Goal: Information Seeking & Learning: Find specific fact

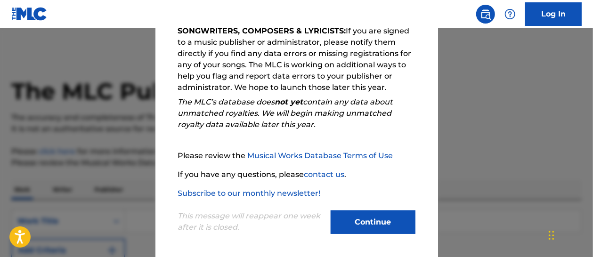
scroll to position [173, 0]
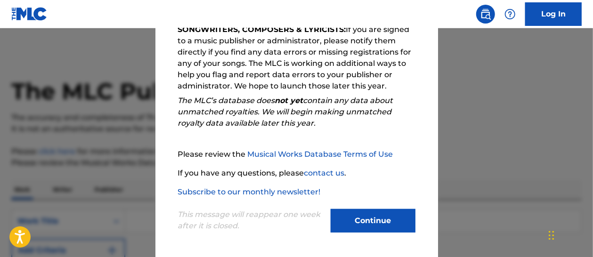
click at [365, 222] on button "Continue" at bounding box center [373, 221] width 85 height 24
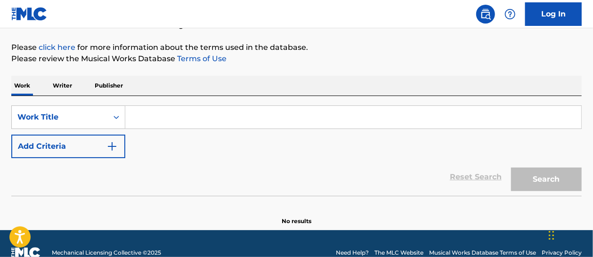
scroll to position [122, 0]
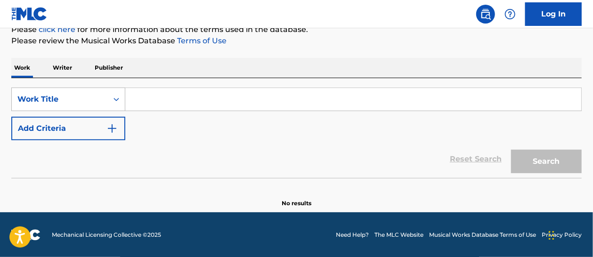
click at [119, 97] on icon "Search Form" at bounding box center [116, 99] width 9 height 9
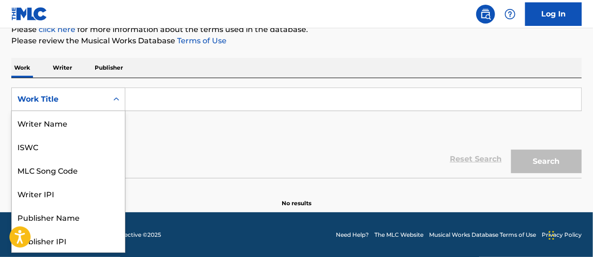
scroll to position [47, 0]
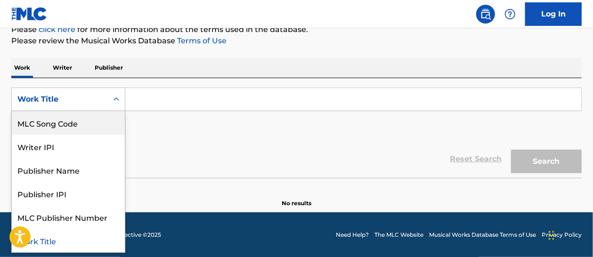
click at [63, 98] on div "Work Title" at bounding box center [59, 99] width 85 height 11
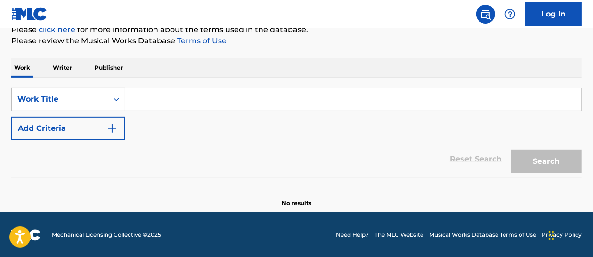
click at [150, 100] on input "Search Form" at bounding box center [353, 99] width 456 height 23
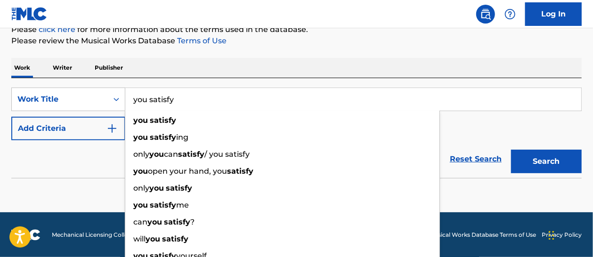
type input "you satisfy"
click at [490, 132] on div "SearchWithCriteriadfec4cda-6479-4c6d-940b-8c5a3033cf24 Work Title you satisfy y…" at bounding box center [296, 114] width 571 height 53
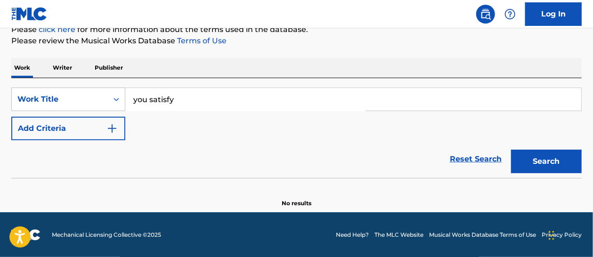
click at [557, 161] on button "Search" at bounding box center [546, 162] width 71 height 24
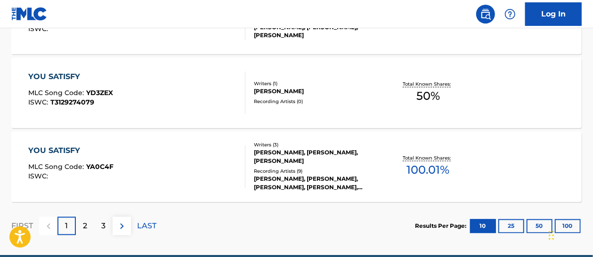
scroll to position [896, 0]
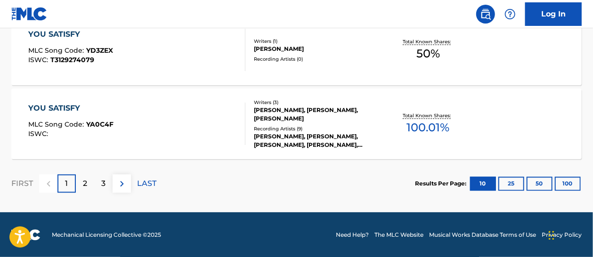
click at [90, 185] on div "2" at bounding box center [85, 183] width 18 height 18
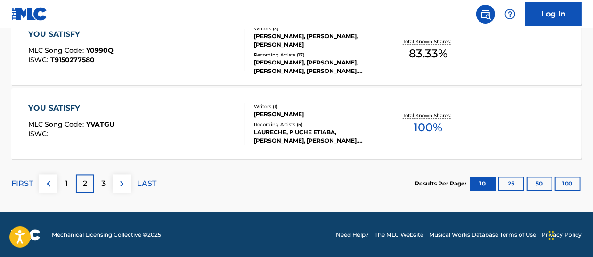
click at [103, 183] on p "3" at bounding box center [103, 183] width 4 height 11
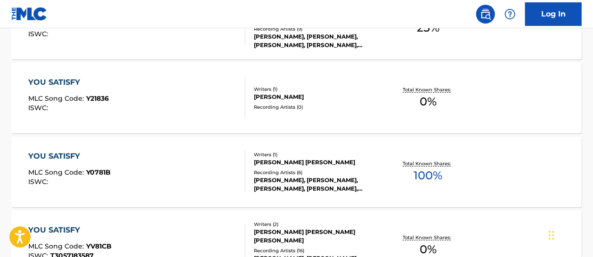
scroll to position [330, 0]
click at [35, 79] on div "YOU SATISFY" at bounding box center [68, 81] width 81 height 11
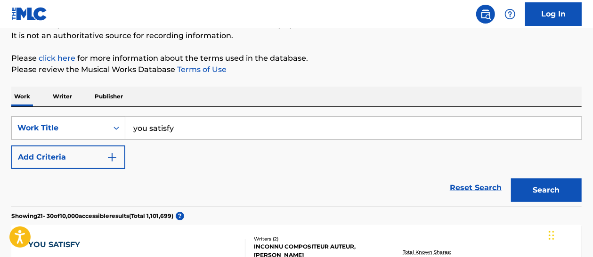
scroll to position [94, 0]
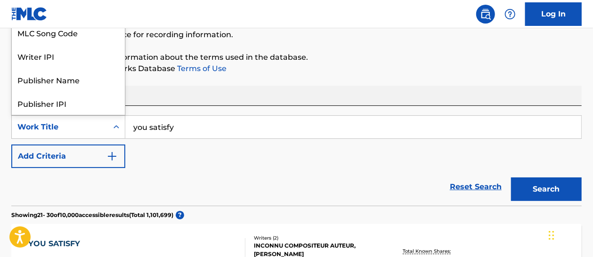
click at [119, 128] on icon "Search Form" at bounding box center [116, 126] width 9 height 9
click at [118, 128] on icon "Search Form" at bounding box center [116, 126] width 9 height 9
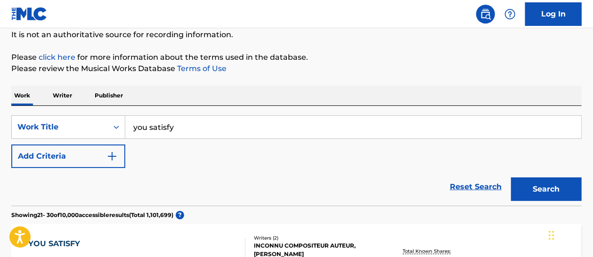
click at [69, 93] on p "Writer" at bounding box center [62, 96] width 25 height 20
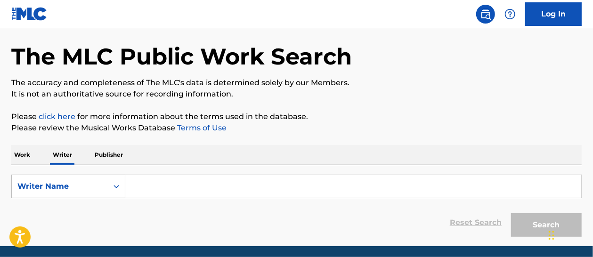
scroll to position [69, 0]
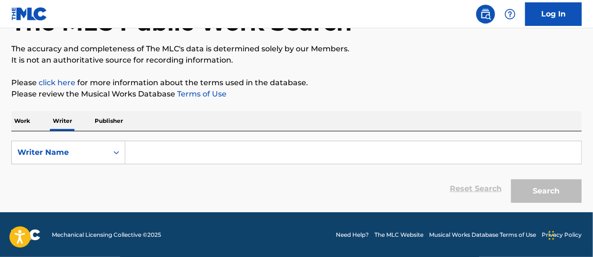
click at [147, 152] on input "Search Form" at bounding box center [353, 152] width 456 height 23
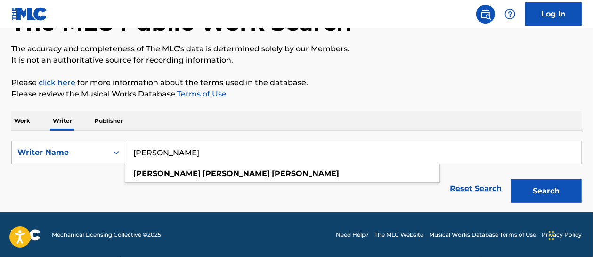
type input "[PERSON_NAME]"
click at [524, 191] on button "Search" at bounding box center [546, 191] width 71 height 24
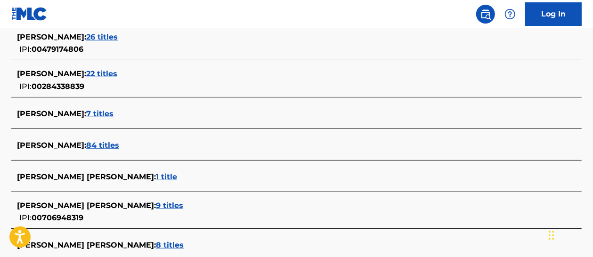
scroll to position [351, 0]
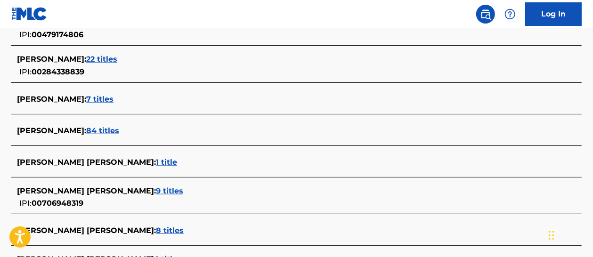
click at [114, 98] on span "7 titles" at bounding box center [99, 99] width 27 height 9
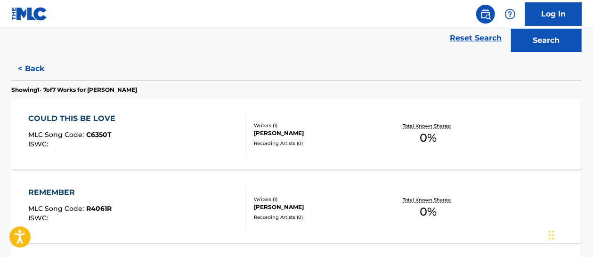
scroll to position [236, 0]
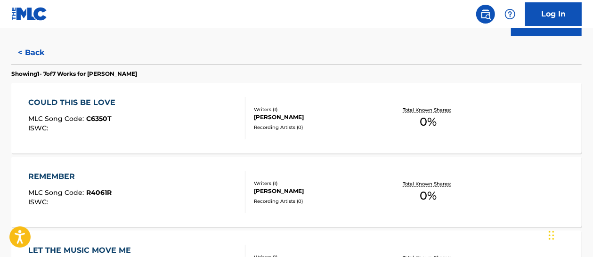
click at [90, 99] on div "COULD THIS BE LOVE" at bounding box center [74, 102] width 92 height 11
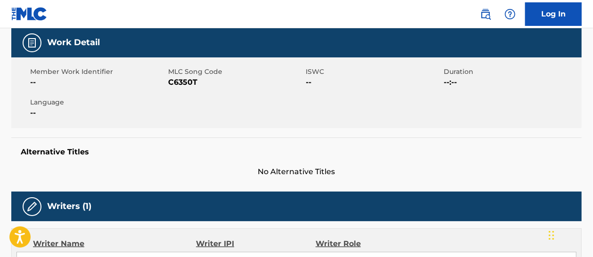
scroll to position [139, 0]
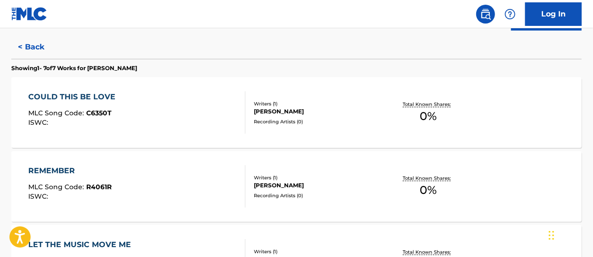
scroll to position [281, 0]
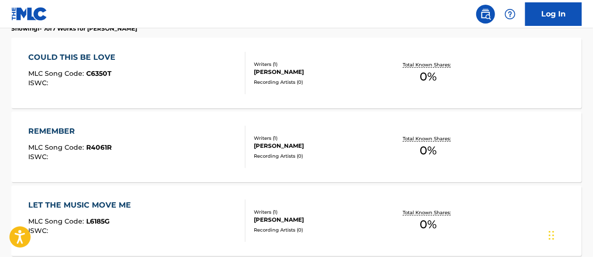
click at [57, 129] on div "REMEMBER" at bounding box center [69, 131] width 83 height 11
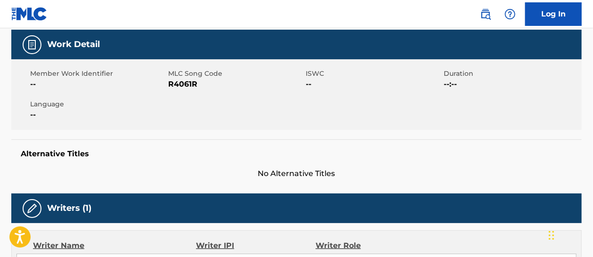
scroll to position [141, 0]
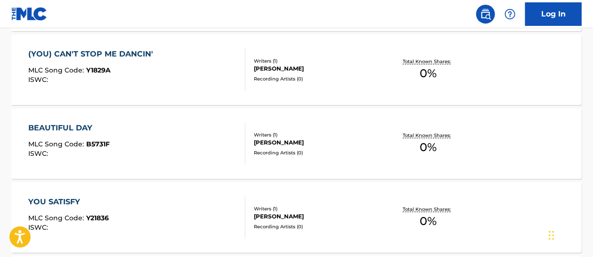
scroll to position [518, 0]
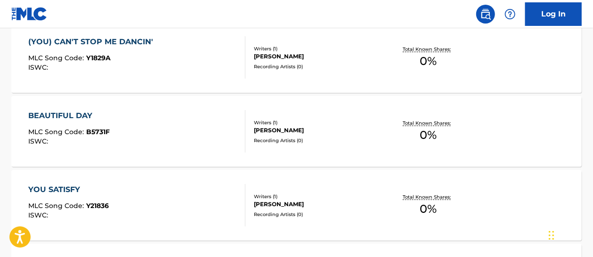
click at [82, 114] on div "BEAUTIFUL DAY" at bounding box center [69, 115] width 82 height 11
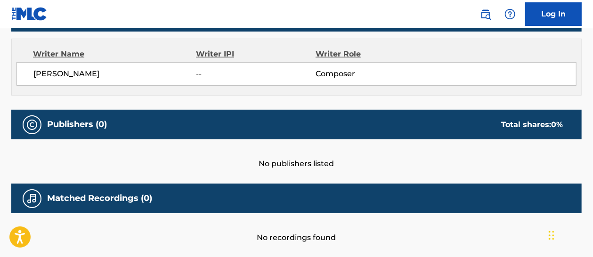
scroll to position [375, 0]
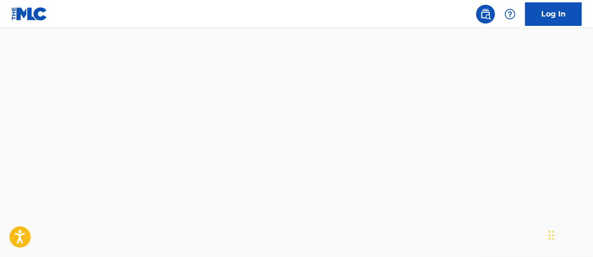
scroll to position [669, 0]
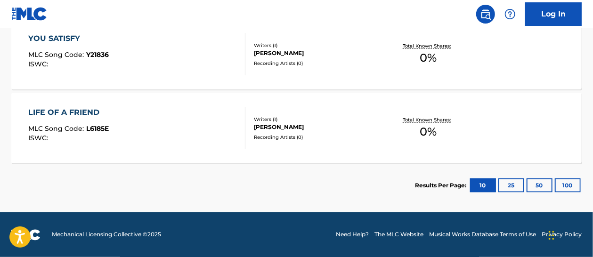
click at [76, 115] on div "LIFE OF A FRIEND" at bounding box center [68, 112] width 81 height 11
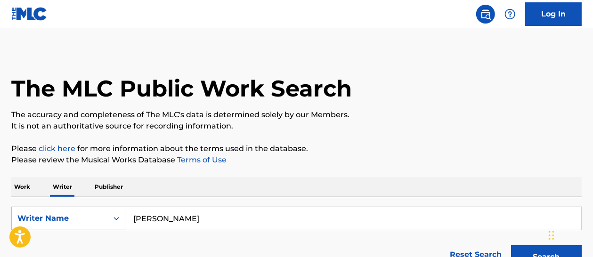
scroll to position [94, 0]
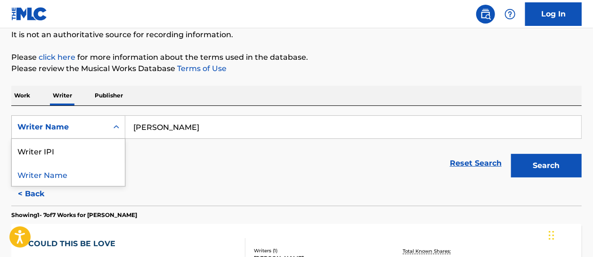
click at [114, 128] on icon "Search Form" at bounding box center [116, 126] width 9 height 9
click at [99, 93] on p "Publisher" at bounding box center [109, 96] width 34 height 20
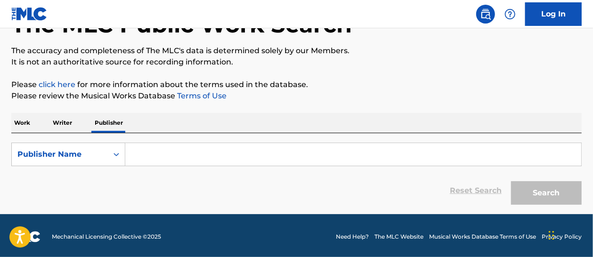
scroll to position [69, 0]
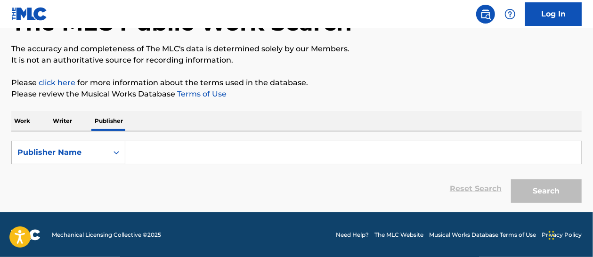
click at [20, 121] on p "Work" at bounding box center [22, 121] width 22 height 20
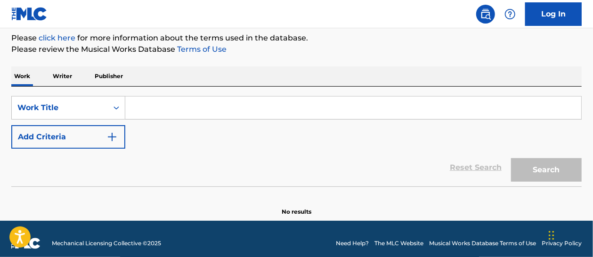
scroll to position [122, 0]
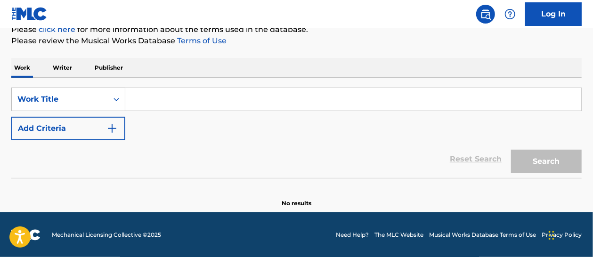
click at [139, 106] on input "Search Form" at bounding box center [353, 99] width 456 height 23
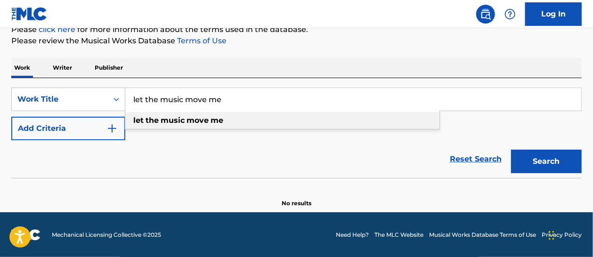
click at [180, 117] on strong "music" at bounding box center [173, 120] width 24 height 9
type input "let the music move me"
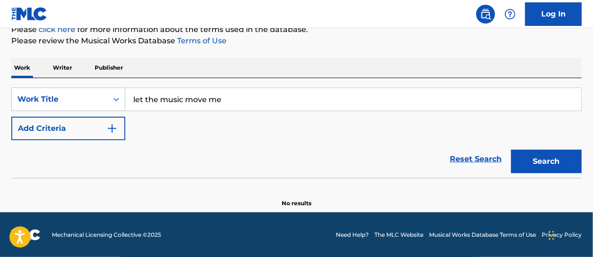
click at [548, 163] on button "Search" at bounding box center [546, 162] width 71 height 24
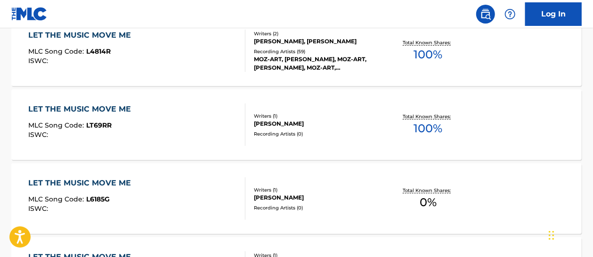
scroll to position [358, 0]
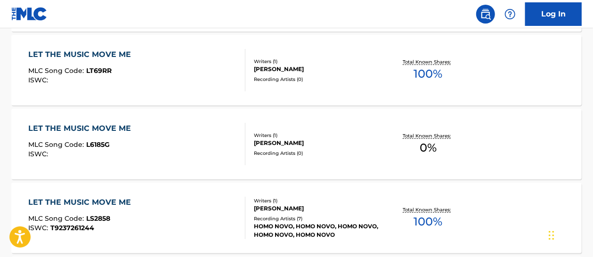
click at [95, 129] on div "LET THE MUSIC MOVE ME" at bounding box center [81, 128] width 107 height 11
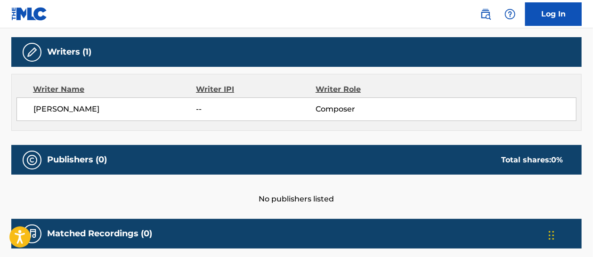
scroll to position [139, 0]
